Goal: Transaction & Acquisition: Obtain resource

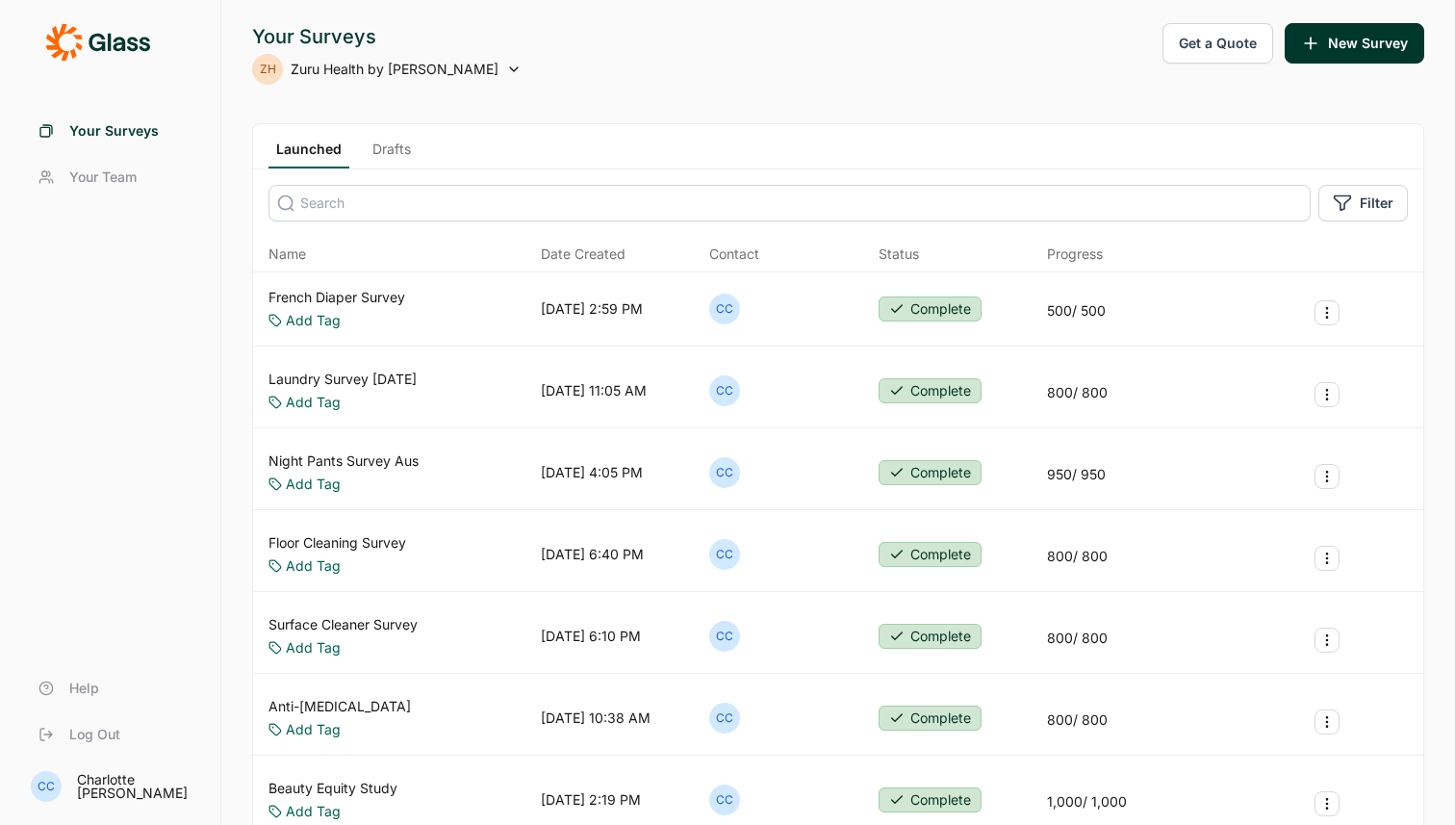
click at [371, 196] on input at bounding box center [790, 203] width 1042 height 37
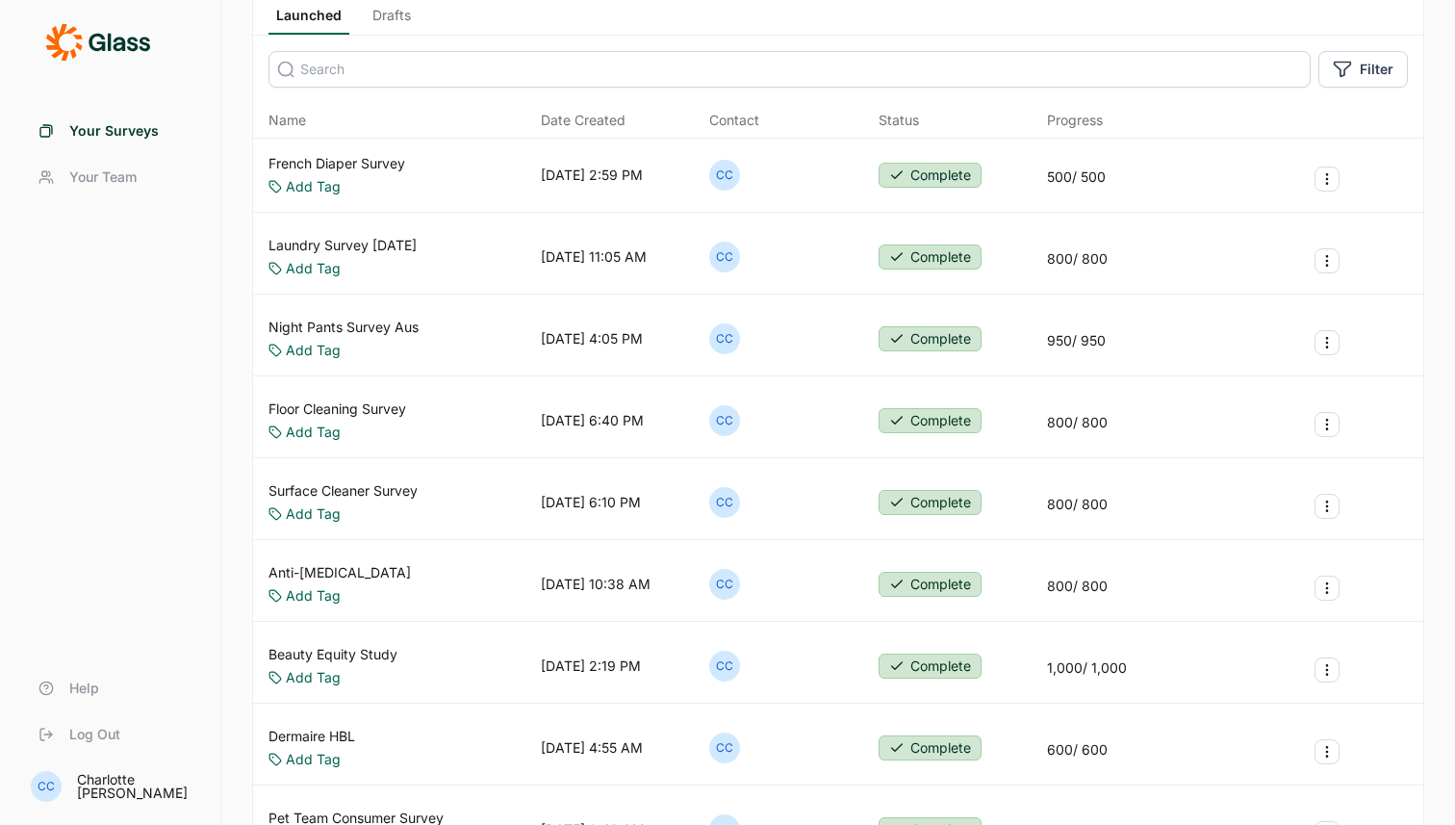
scroll to position [205, 0]
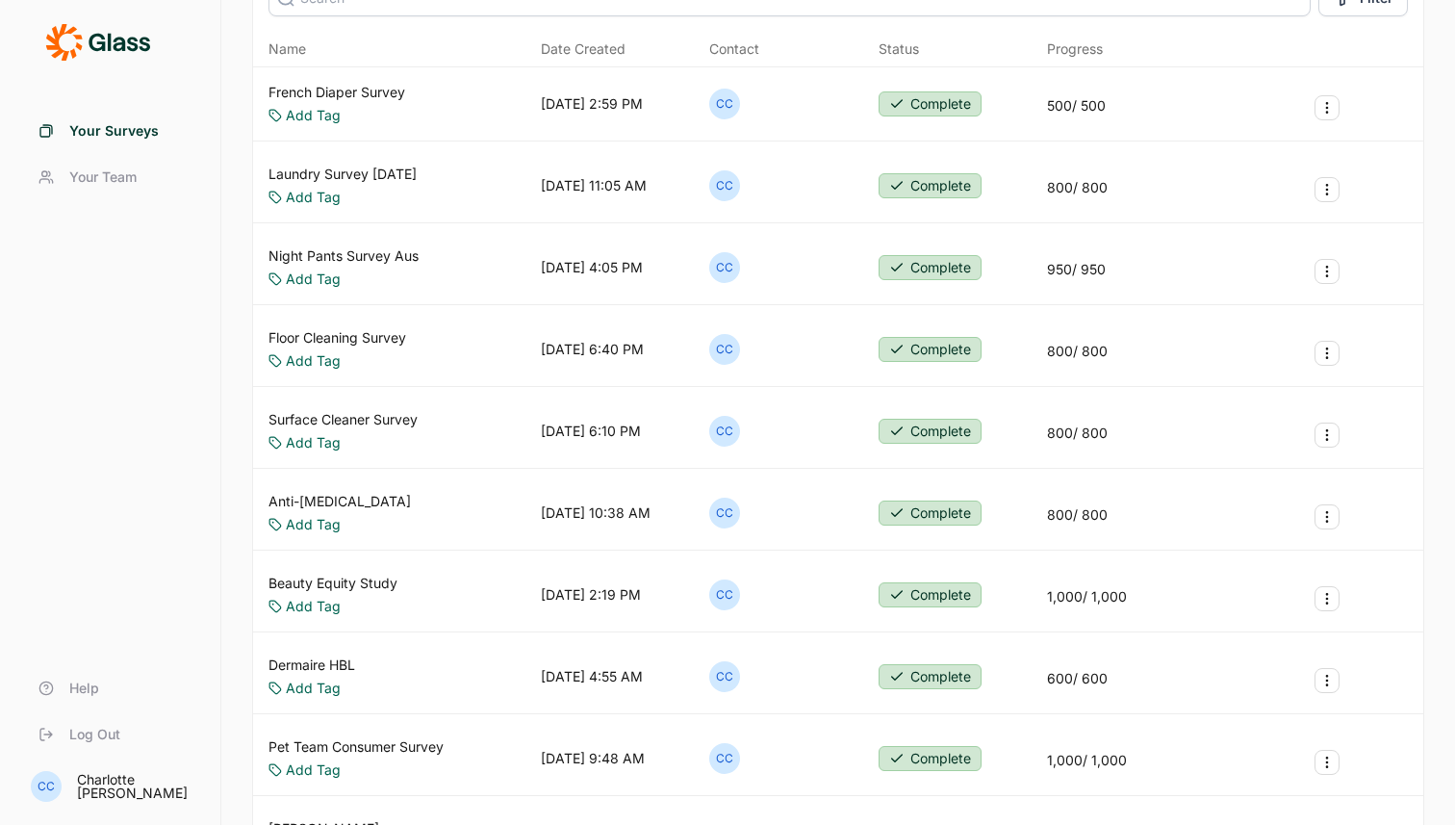
click at [379, 326] on div "Floor Cleaning Survey Add Tag 11/07/2024, 6:40 PM CC Complete 800 / 800" at bounding box center [838, 350] width 1170 height 74
click at [379, 334] on link "Floor Cleaning Survey" at bounding box center [338, 337] width 138 height 19
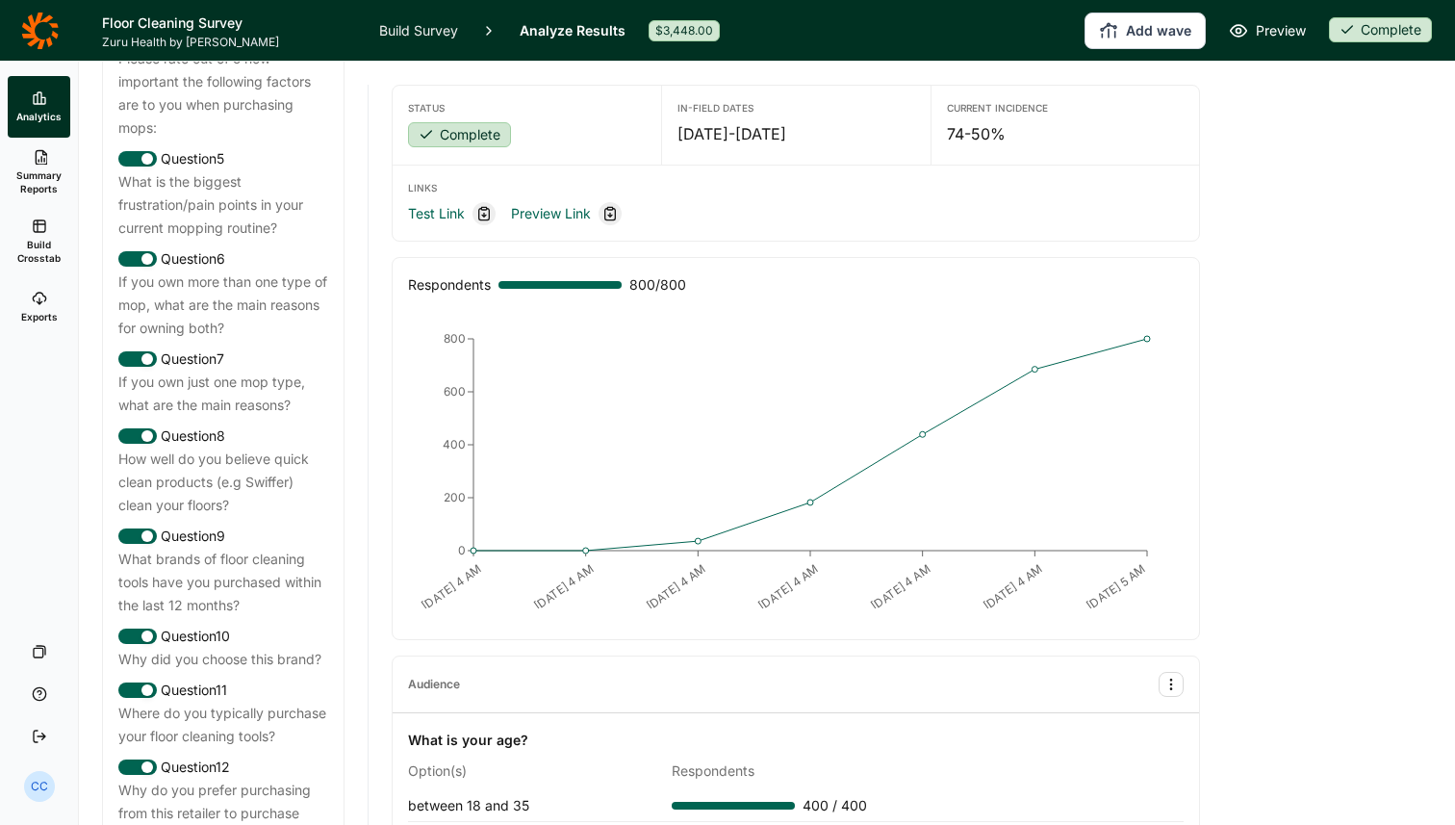
scroll to position [1133, 0]
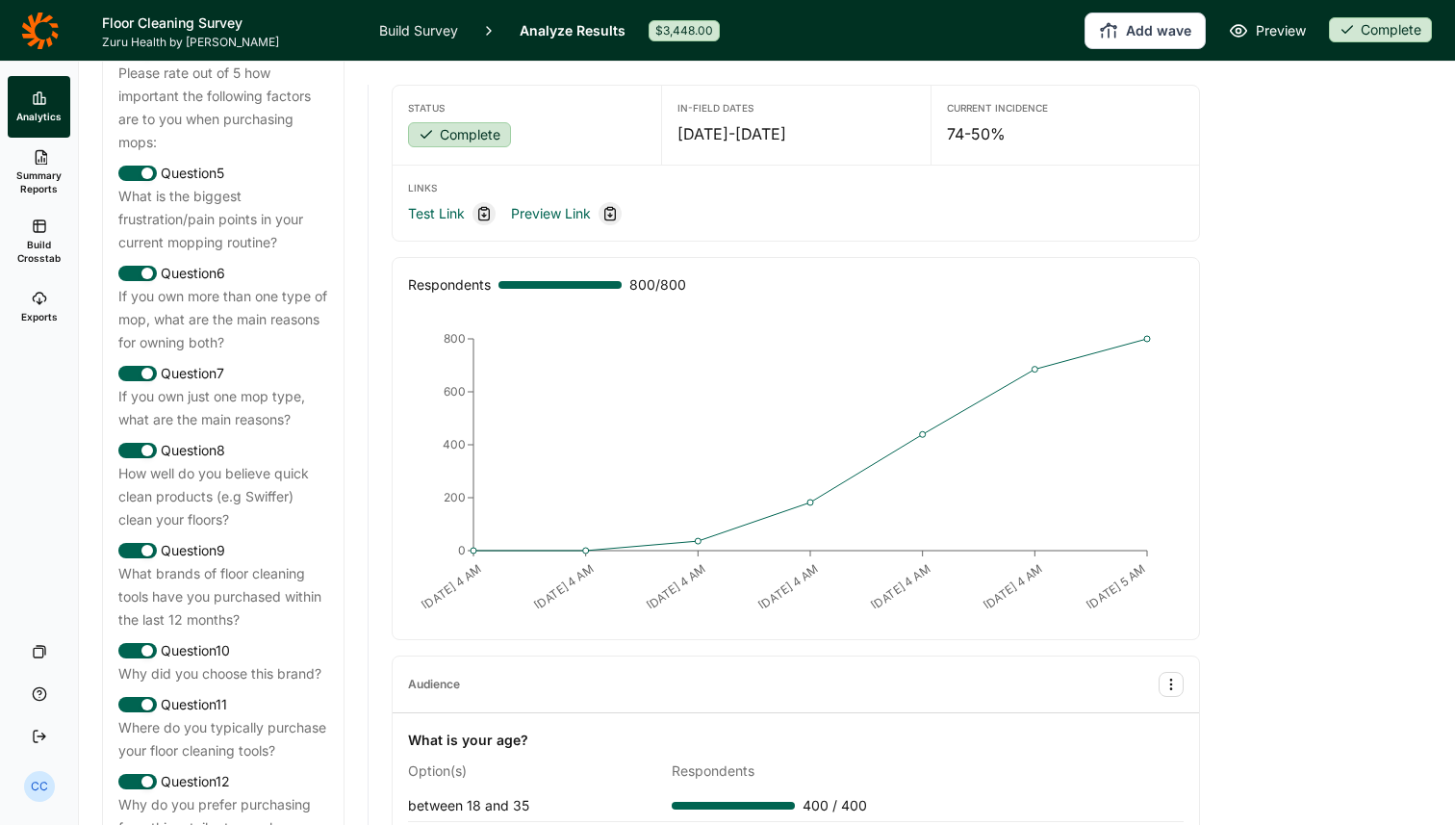
click at [296, 531] on div "How well do you believe quick clean products (e.g Swiffer) clean your floors?" at bounding box center [223, 496] width 210 height 69
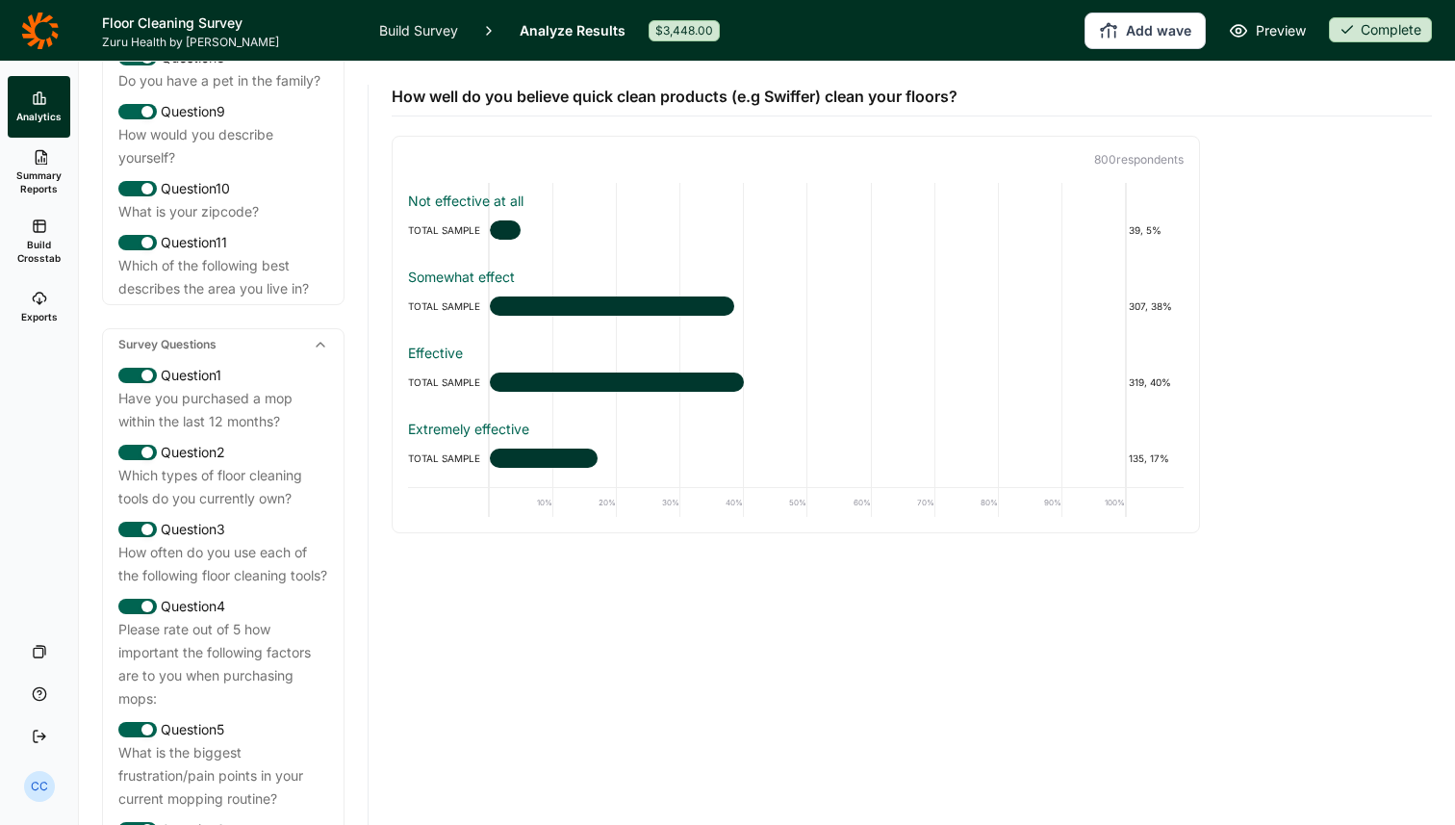
scroll to position [577, 0]
click at [299, 464] on div "Question 2" at bounding box center [223, 452] width 210 height 23
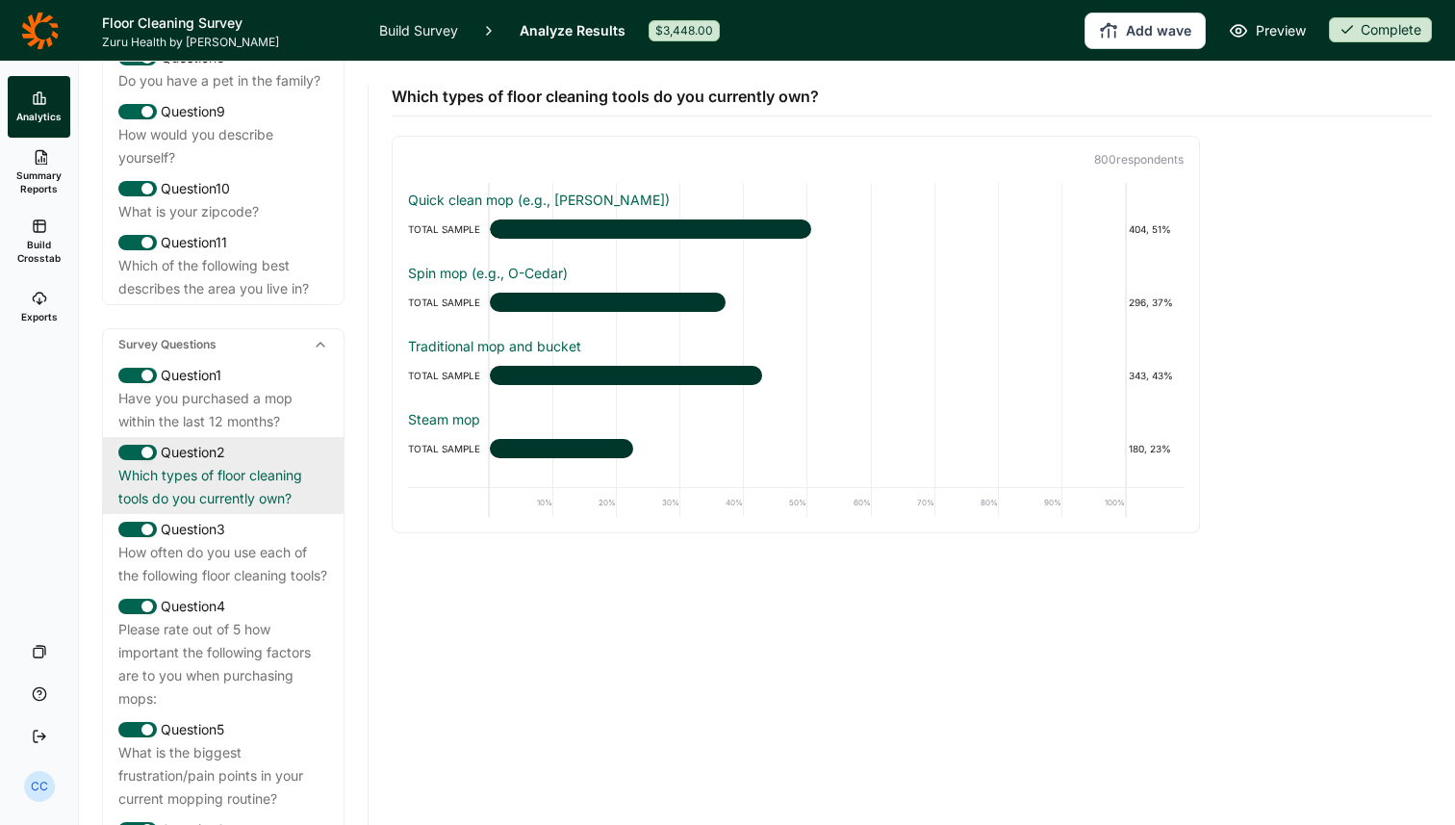
scroll to position [965, 0]
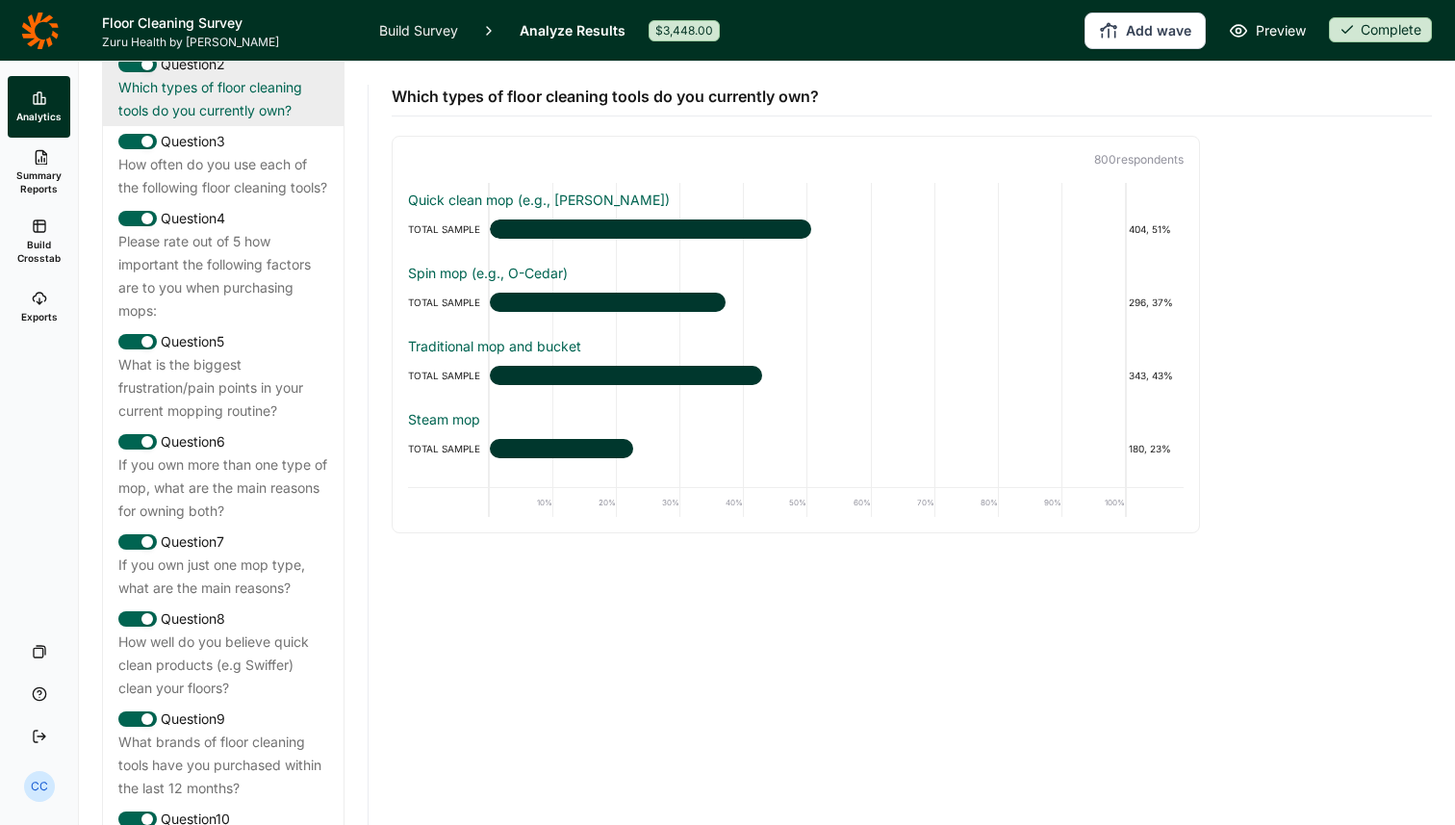
click at [299, 453] on div "Question 6" at bounding box center [223, 441] width 210 height 23
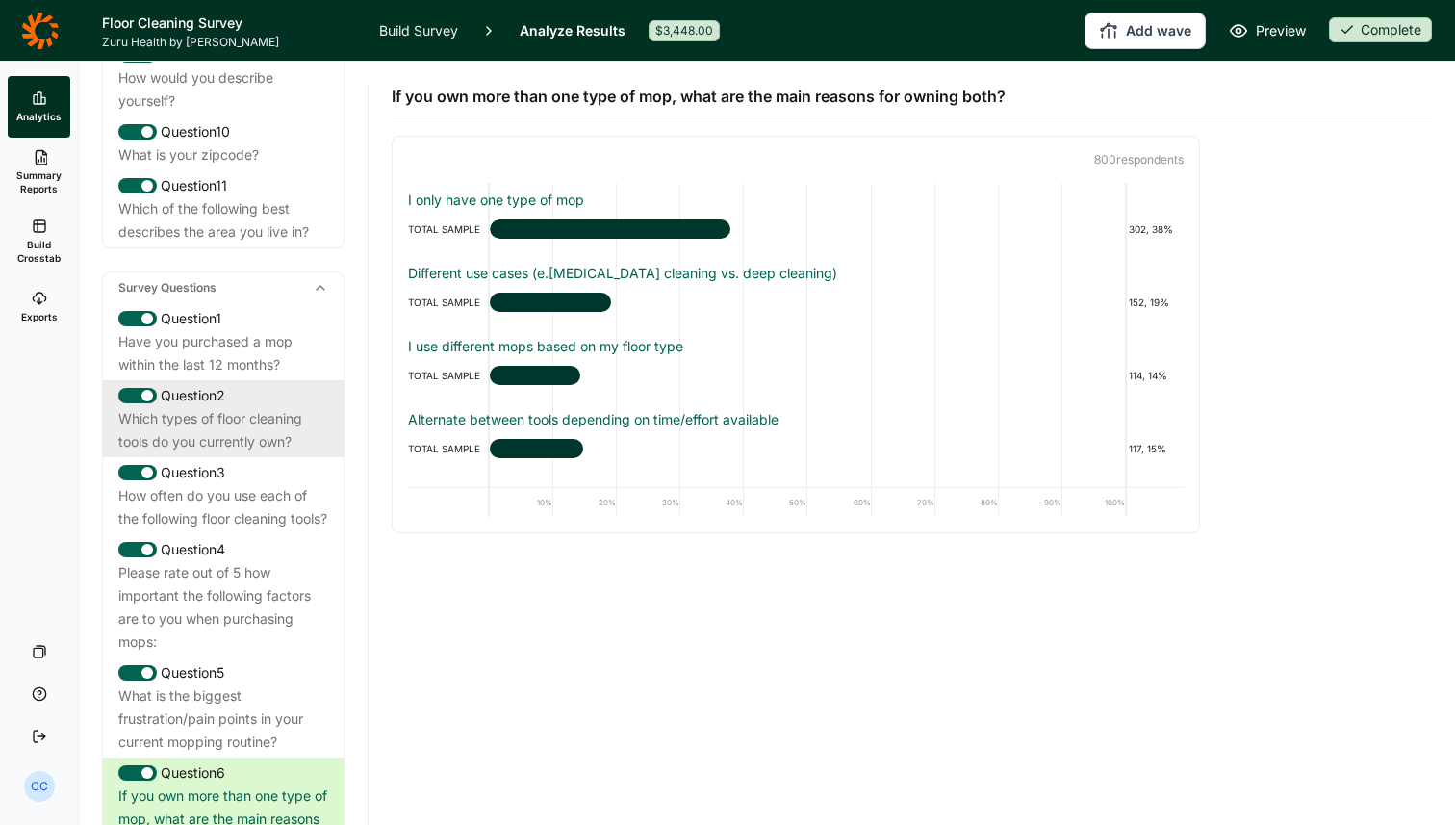
scroll to position [0, 0]
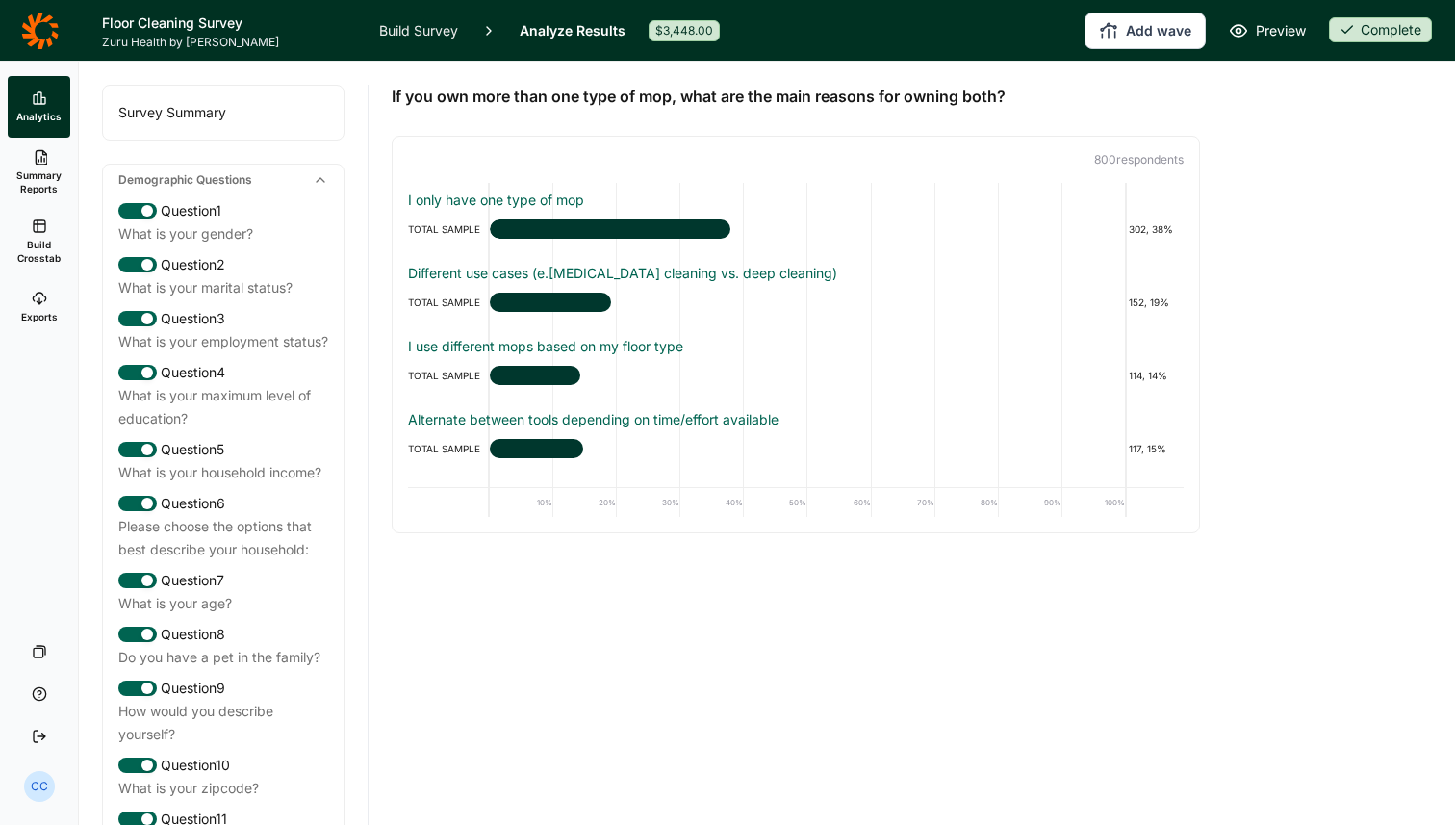
click at [274, 121] on div "Survey Summary" at bounding box center [223, 113] width 241 height 54
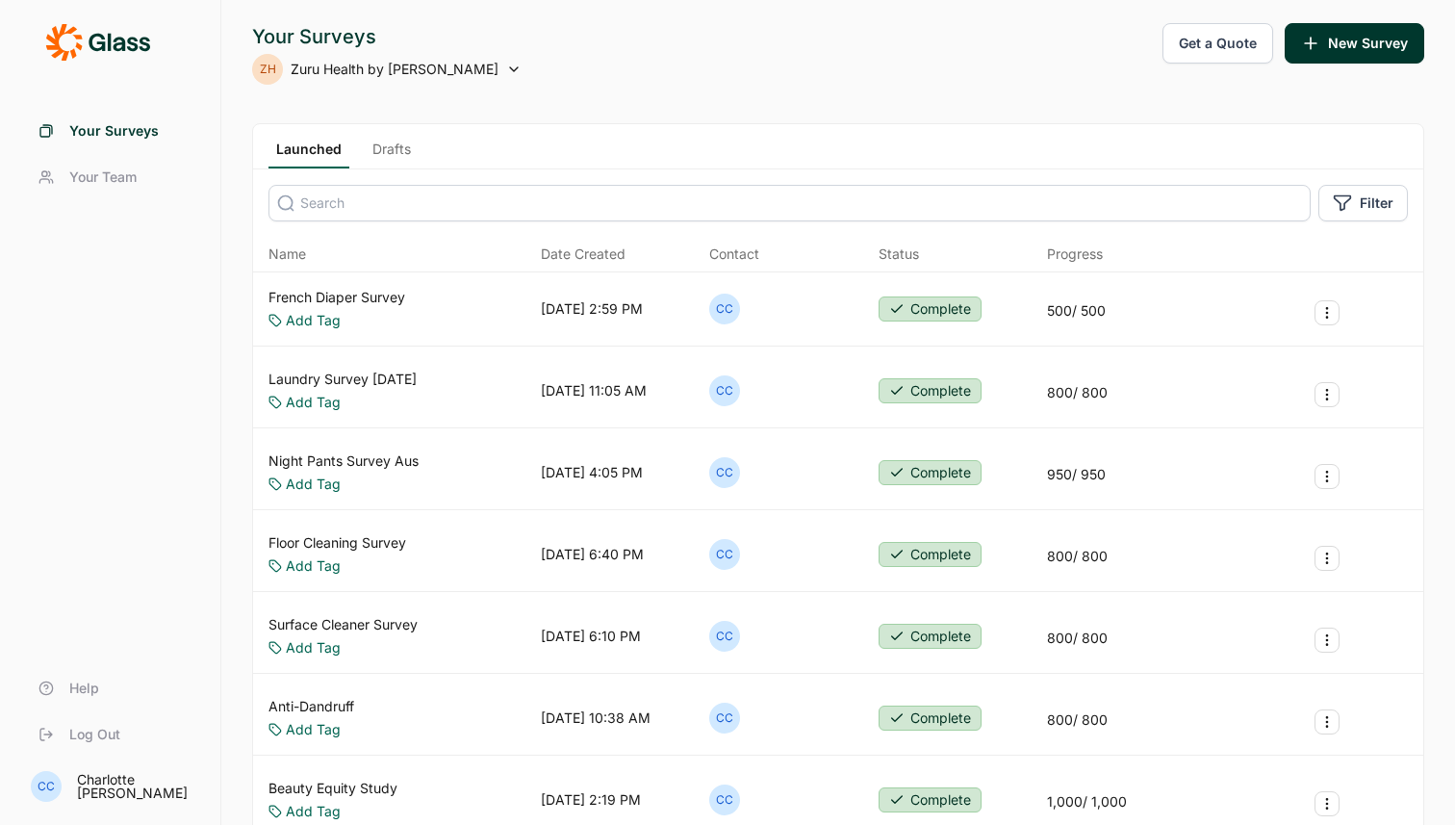
click at [1223, 21] on div "Your Surveys ZH Zuru Health by Habit Get a Quote New Survey Launched Drafts Fil…" at bounding box center [838, 780] width 1234 height 1561
click at [1221, 36] on button "Get a Quote" at bounding box center [1218, 43] width 111 height 40
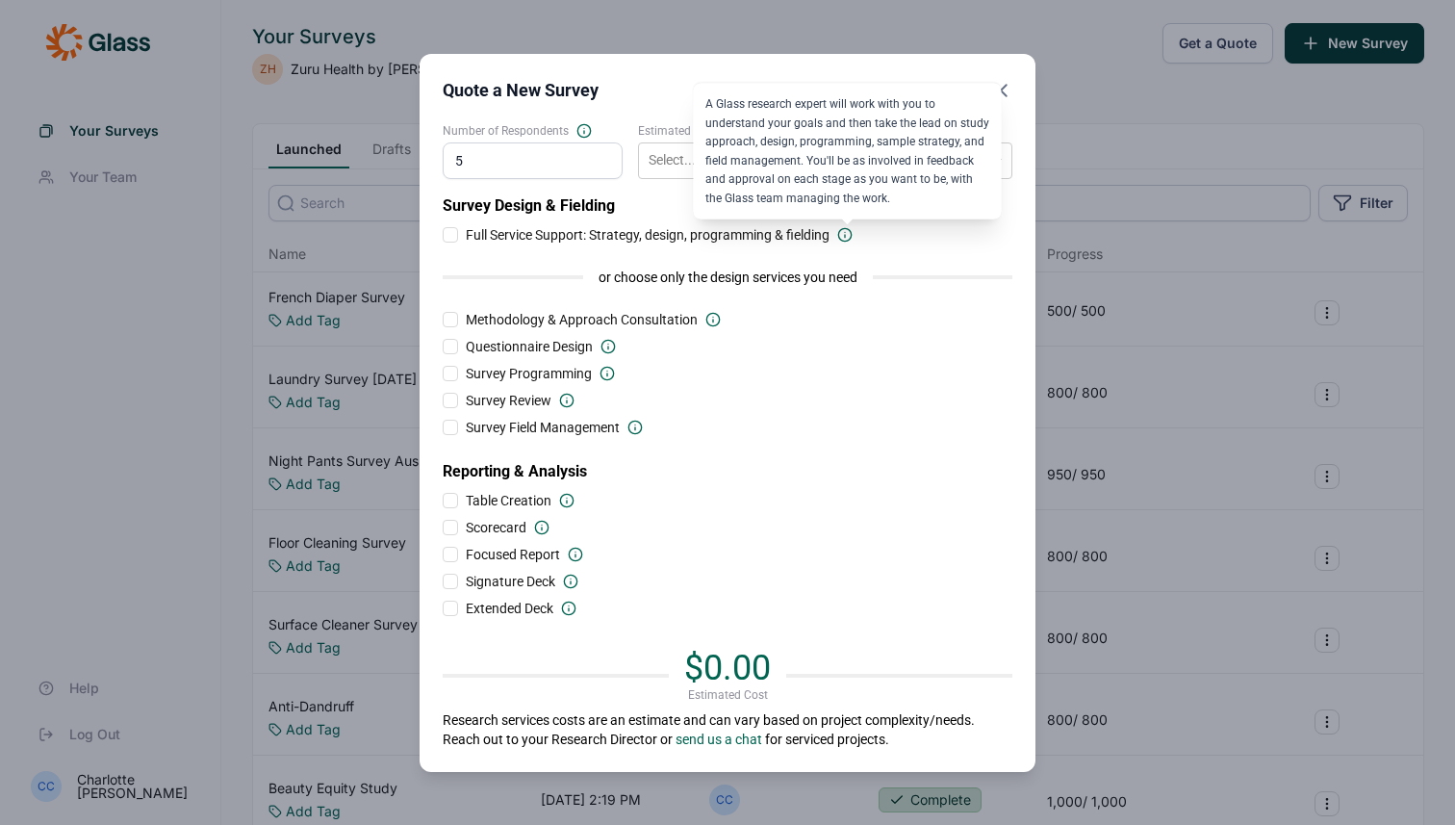
type input "50"
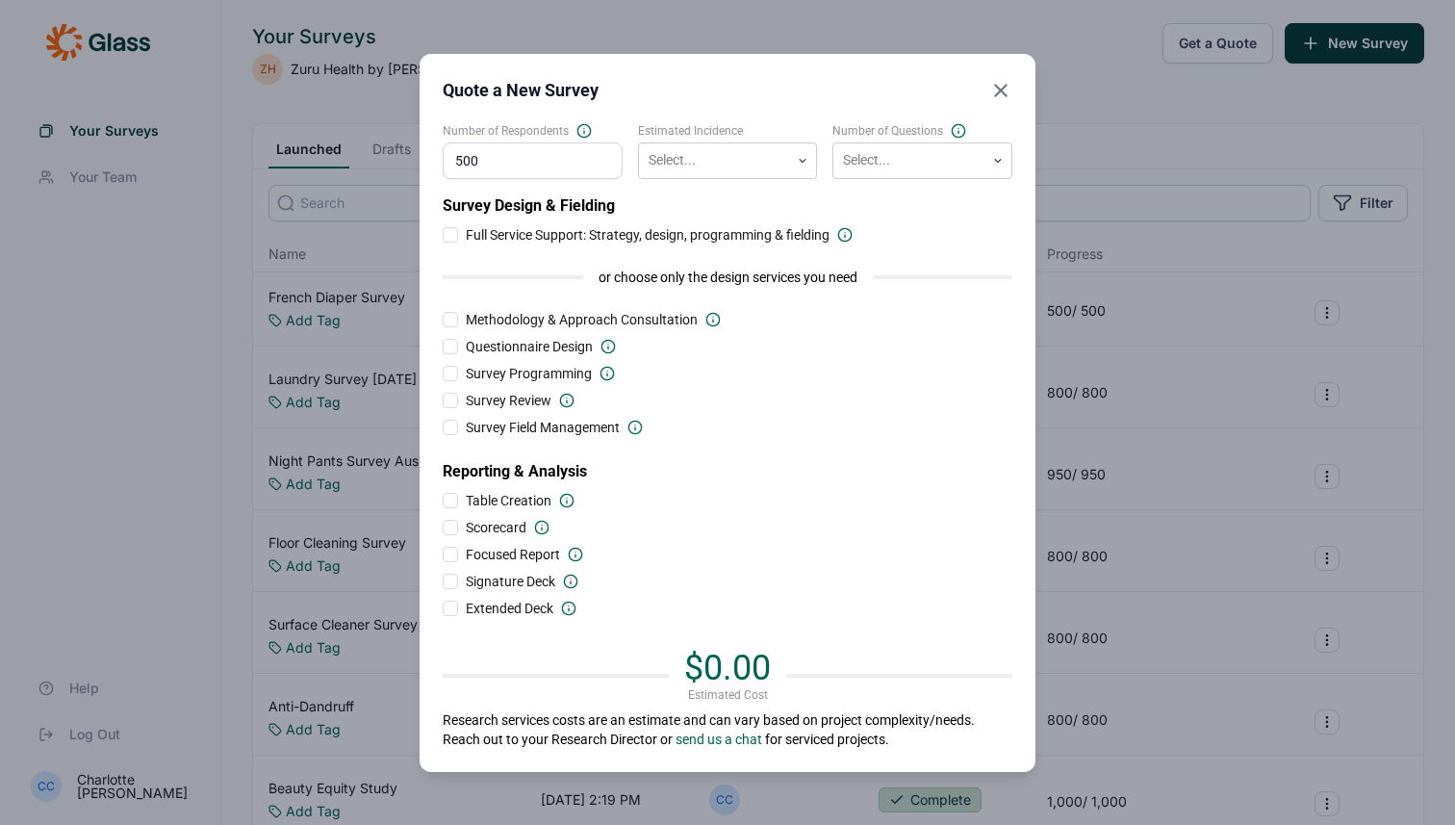
type input "500"
click at [797, 412] on div "Survey Design & Fielding Full Service Support: Strategy, design, programming & …" at bounding box center [728, 406] width 570 height 424
click at [871, 164] on div at bounding box center [909, 160] width 132 height 24
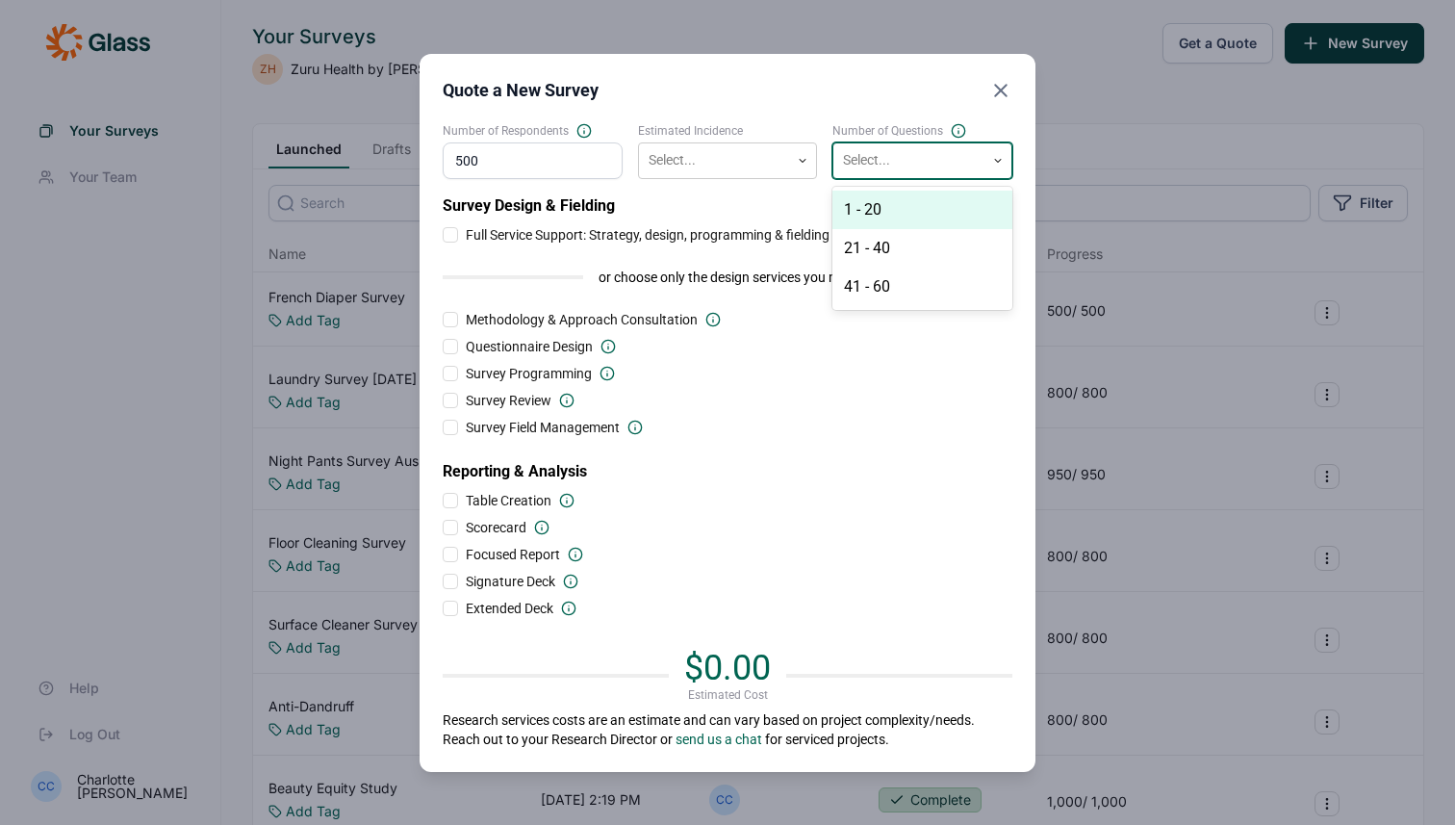
click at [871, 200] on div "1 - 20" at bounding box center [923, 210] width 180 height 39
click at [770, 144] on div "Select..." at bounding box center [714, 160] width 151 height 32
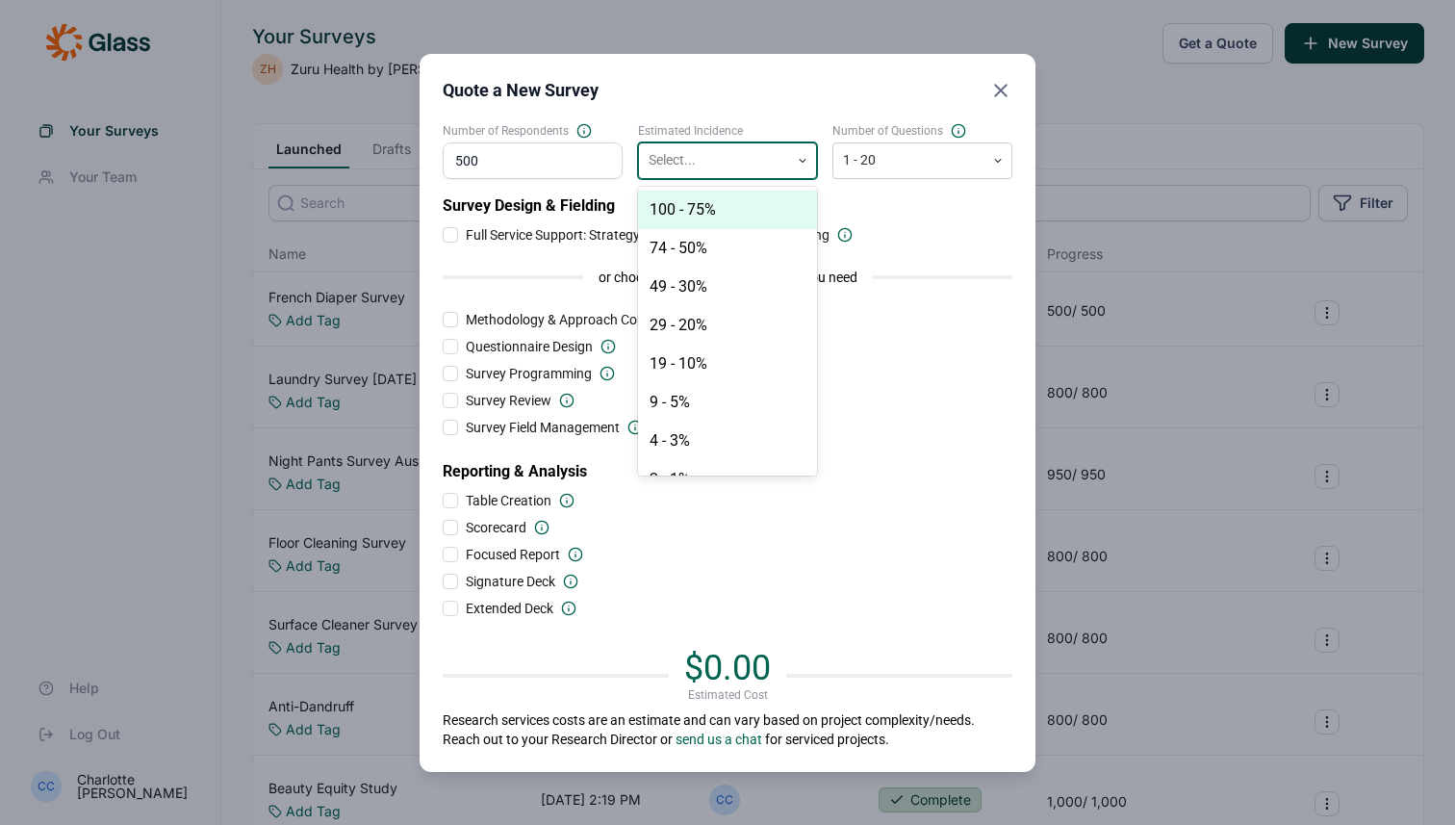
click at [761, 223] on div "100 - 75%" at bounding box center [728, 210] width 180 height 39
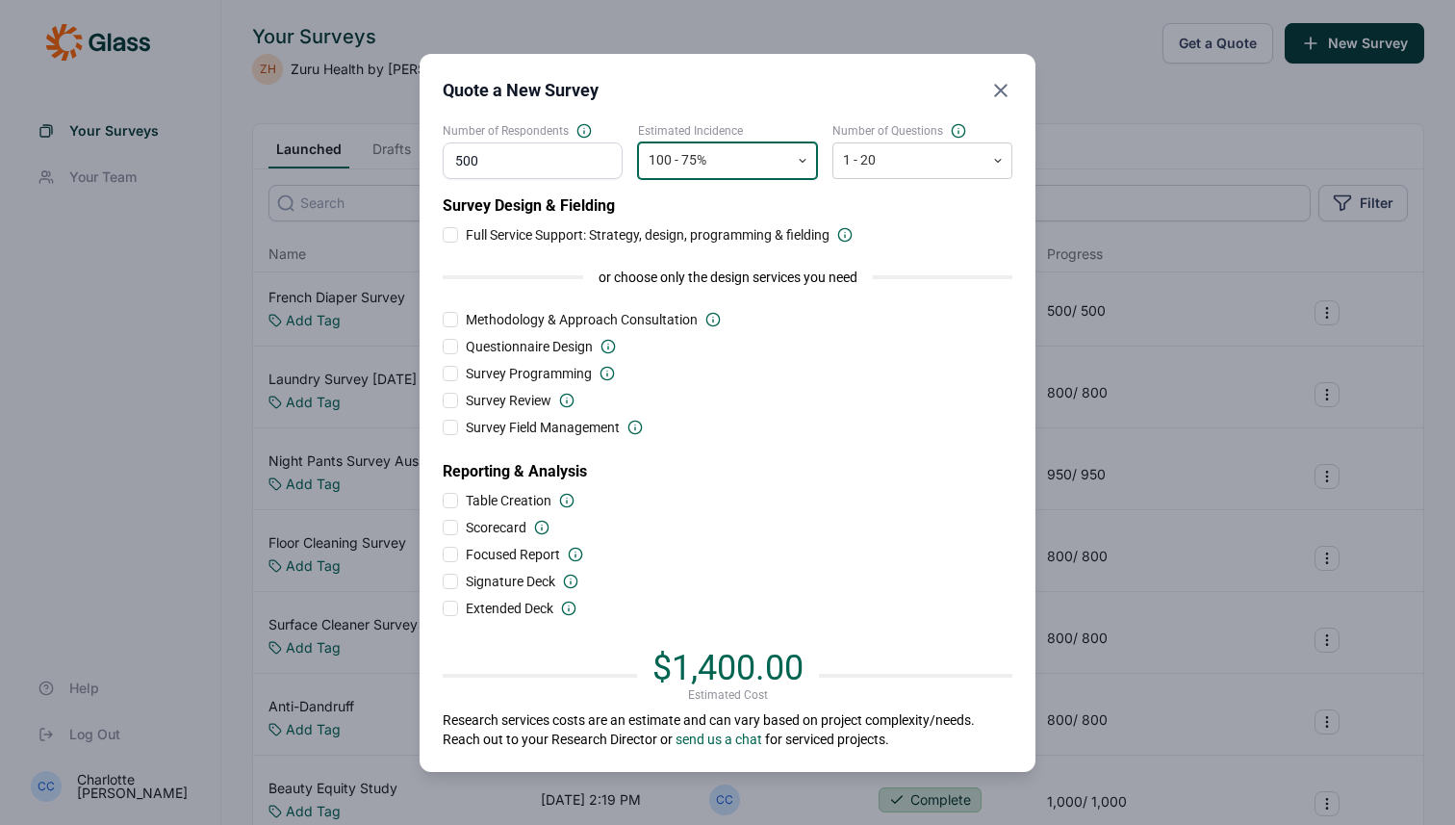
click at [765, 170] on div at bounding box center [715, 160] width 132 height 24
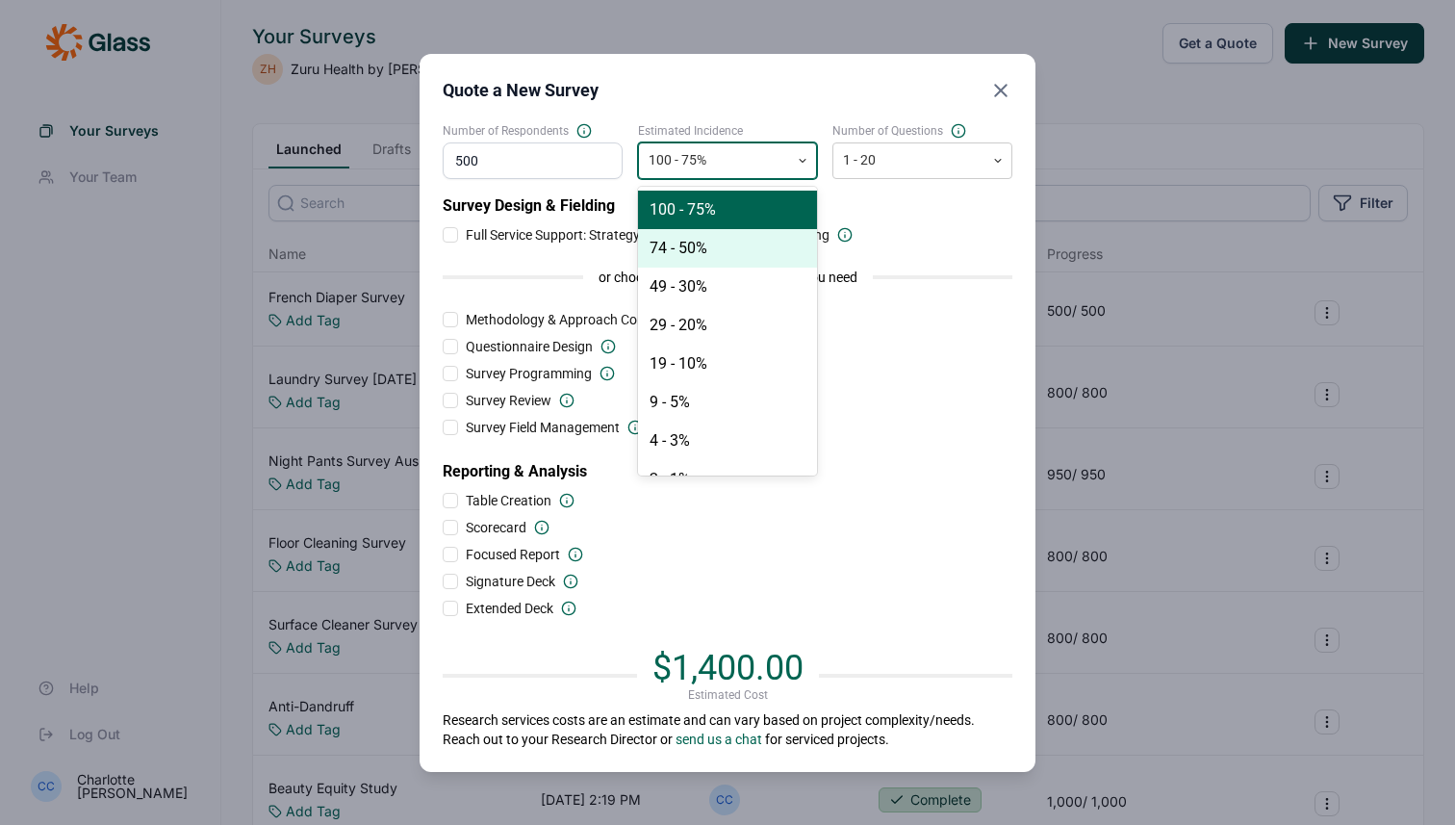
click at [759, 248] on div "74 - 50%" at bounding box center [728, 248] width 180 height 39
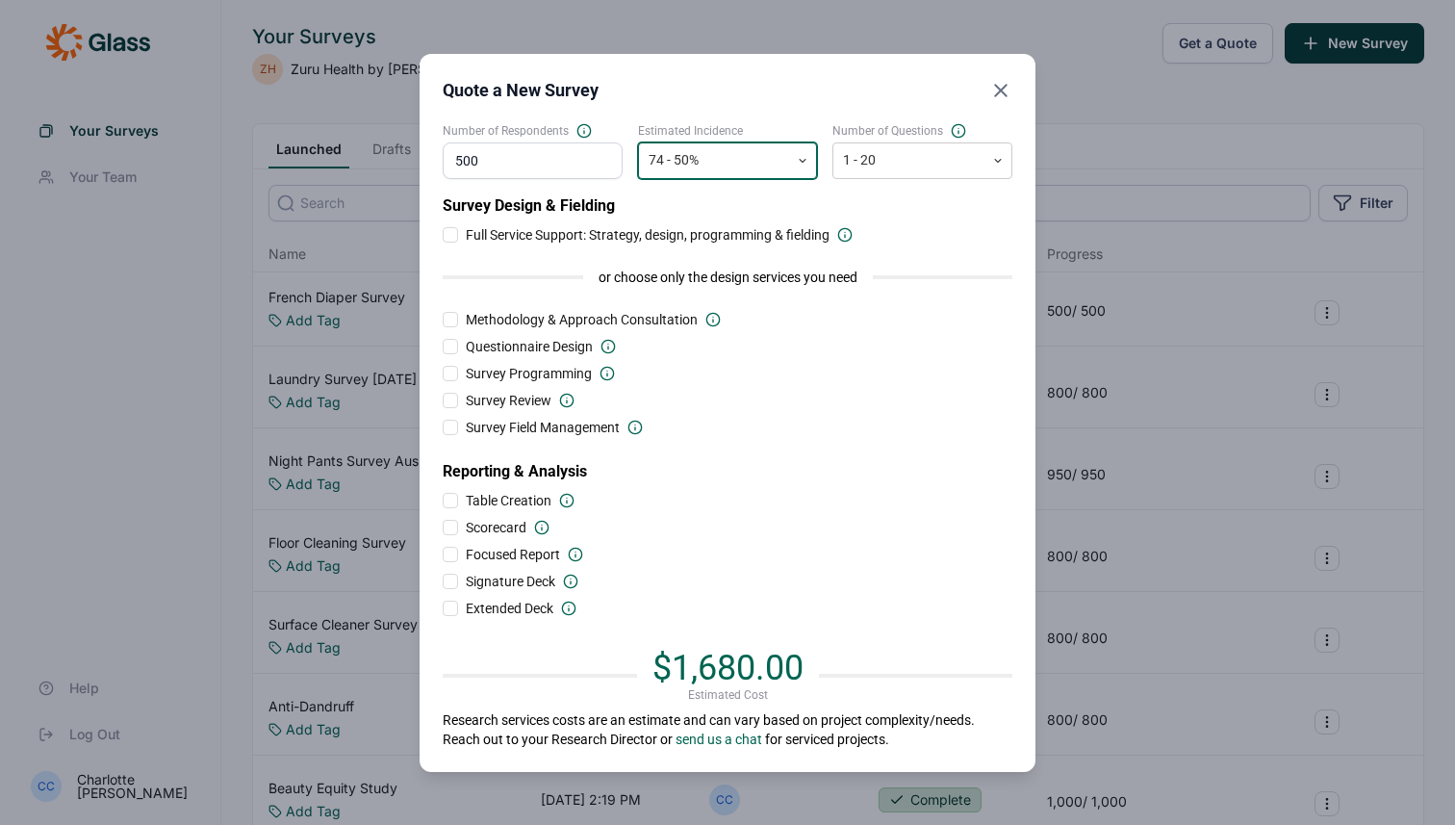
click at [771, 173] on div "74 - 50%" at bounding box center [714, 160] width 151 height 32
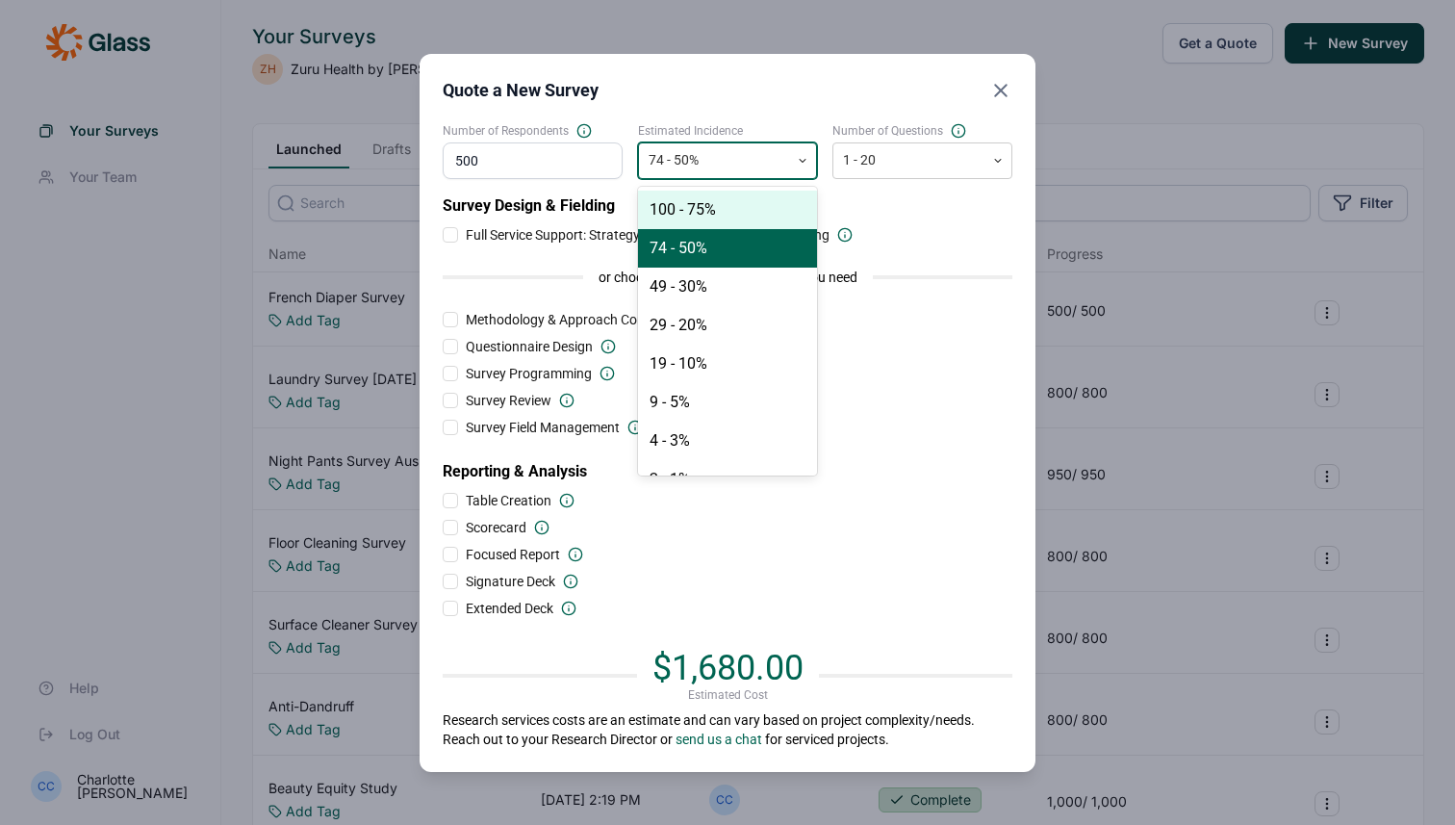
click at [768, 210] on div "100 - 75%" at bounding box center [728, 210] width 180 height 39
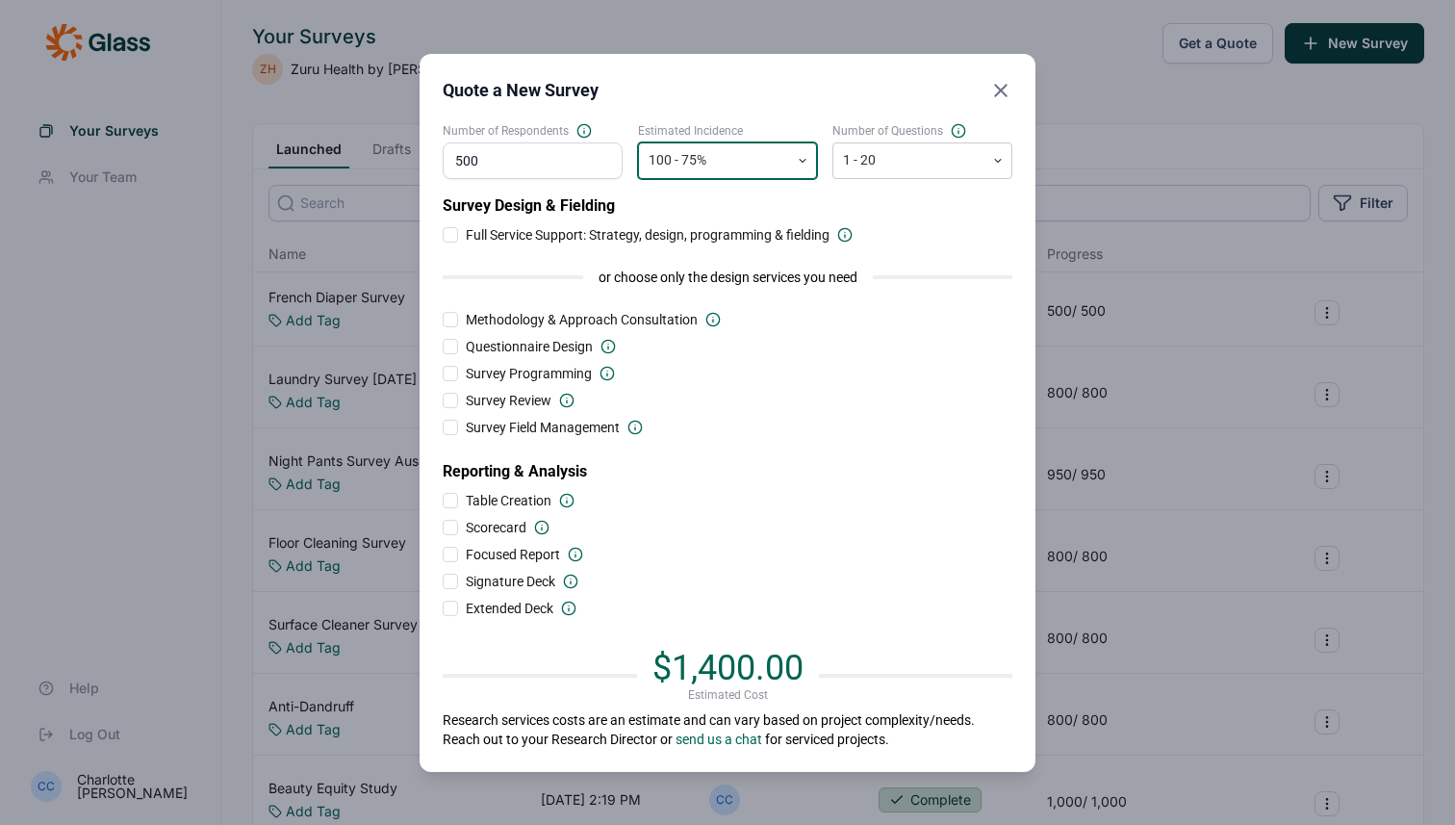
click at [764, 144] on div "100 - 75%" at bounding box center [714, 160] width 151 height 32
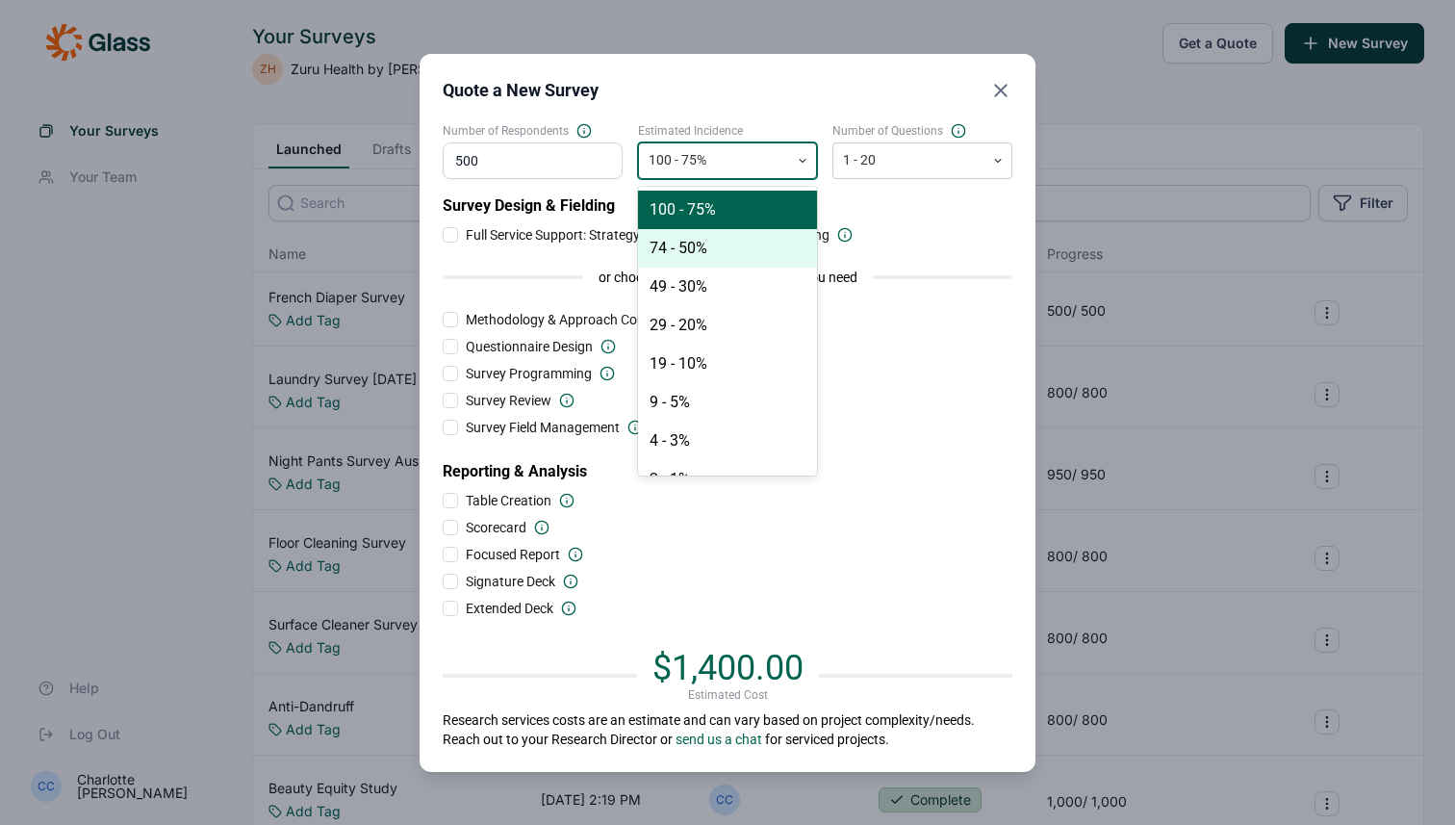
click at [759, 240] on div "74 - 50%" at bounding box center [728, 248] width 180 height 39
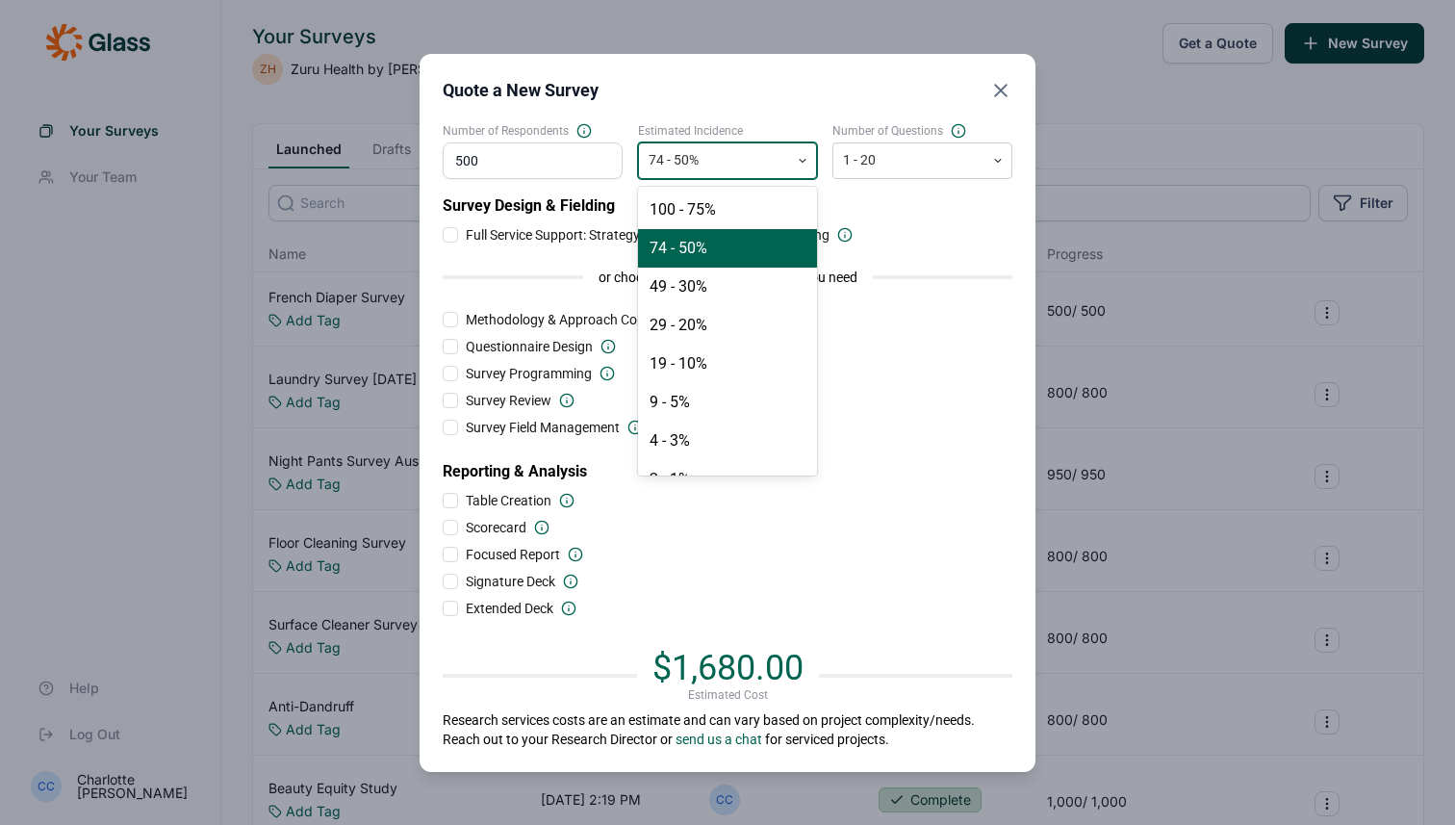
click at [750, 167] on div at bounding box center [715, 160] width 132 height 24
click at [747, 286] on div "49 - 30%" at bounding box center [728, 287] width 180 height 39
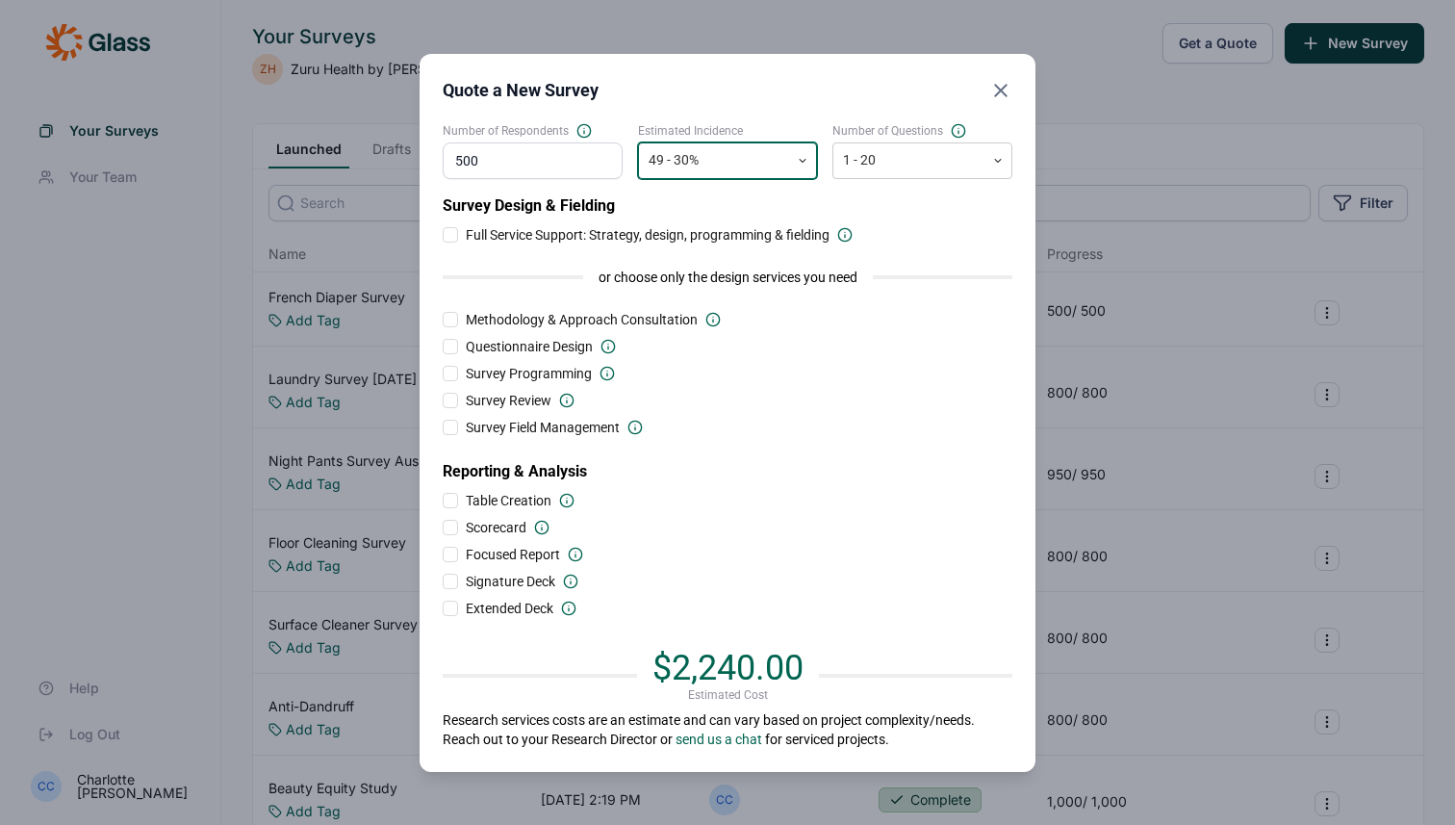
click at [764, 173] on div "49 - 30%" at bounding box center [714, 160] width 151 height 32
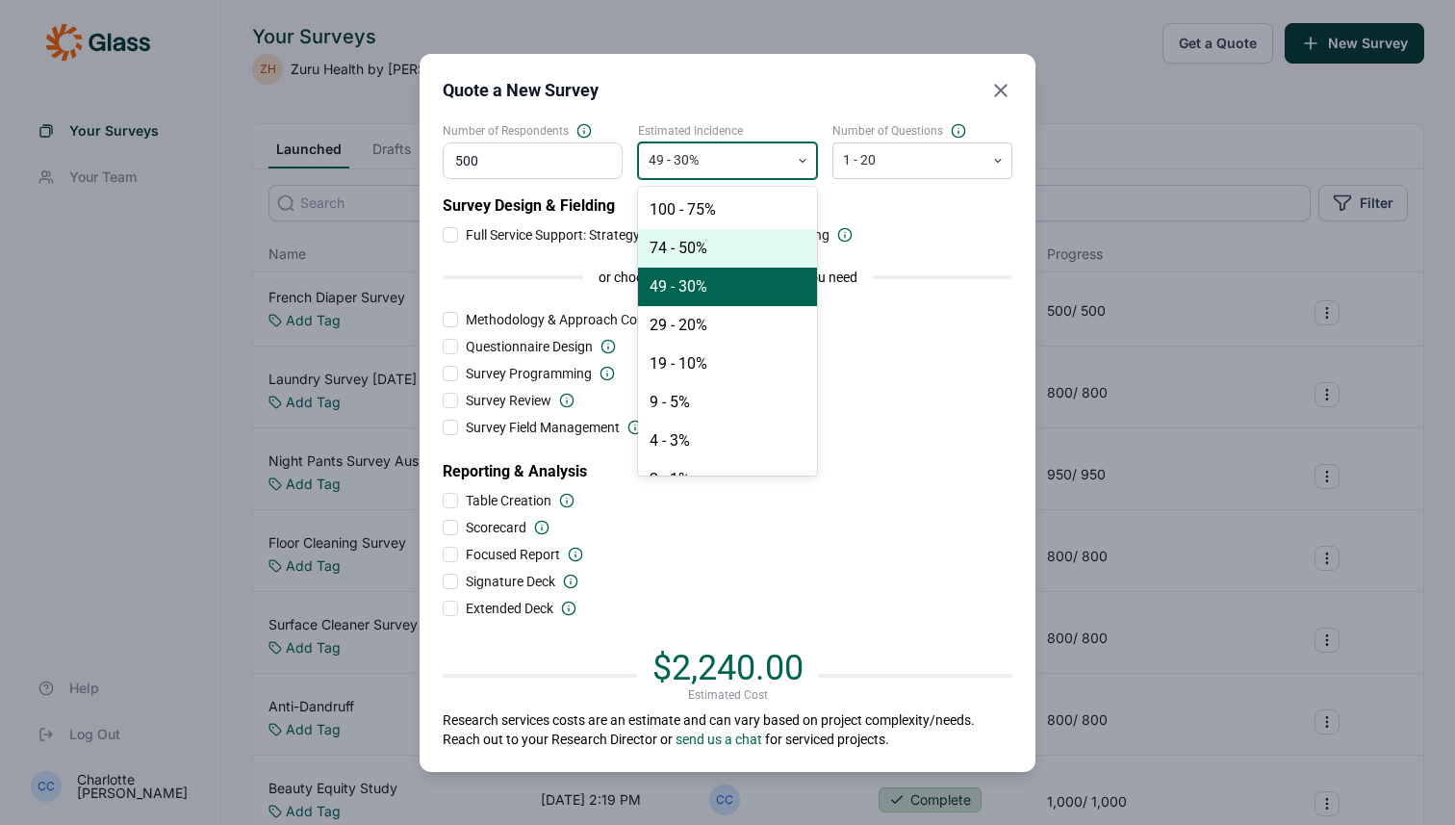
click at [760, 263] on div "74 - 50%" at bounding box center [728, 248] width 180 height 39
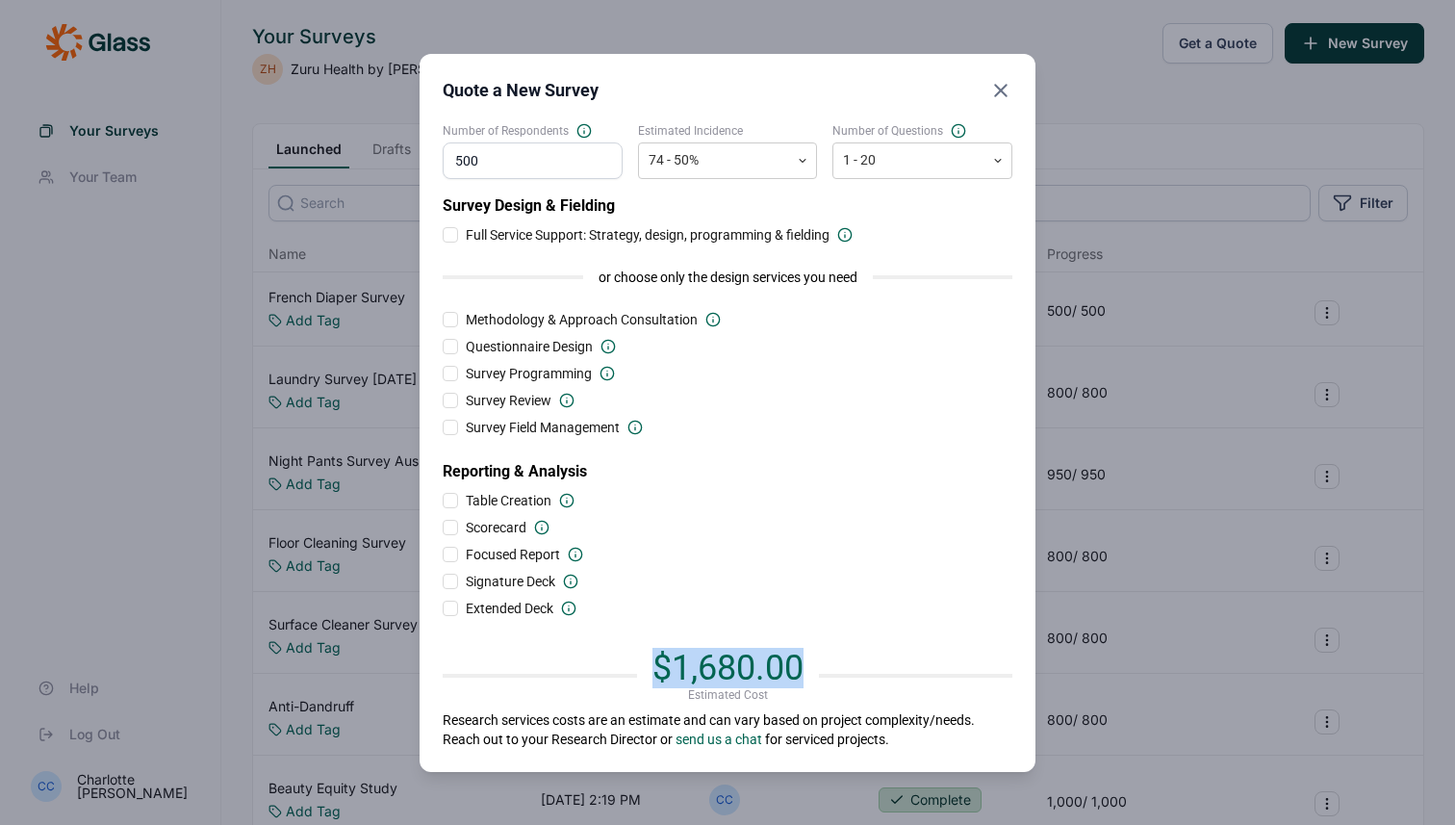
drag, startPoint x: 799, startPoint y: 663, endPoint x: 646, endPoint y: 662, distance: 153.1
click at [646, 662] on div "$1,680.00 Estimated Cost" at bounding box center [728, 676] width 570 height 54
copy span "$1,680.00"
